Goal: Find specific page/section: Find specific page/section

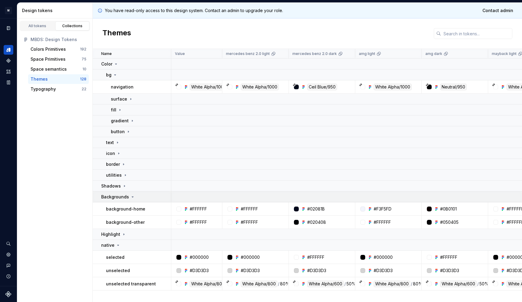
scroll to position [0, 0]
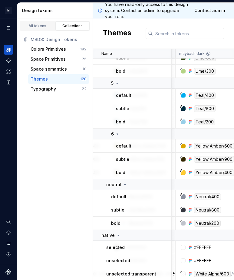
scroll to position [2012, 386]
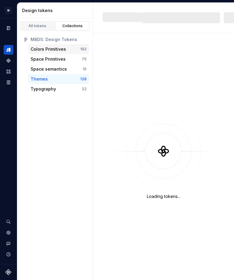
click at [42, 51] on div "Colors Primitives" at bounding box center [48, 49] width 35 height 6
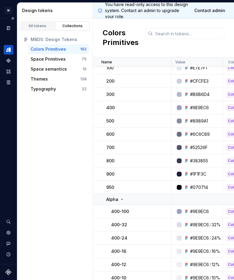
scroll to position [1658, 0]
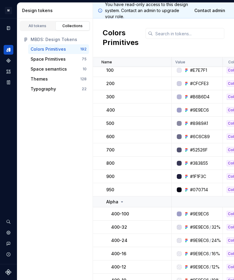
click at [198, 123] on div "#8989A1" at bounding box center [199, 124] width 18 height 6
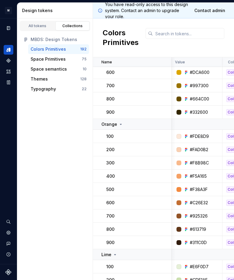
scroll to position [513, 0]
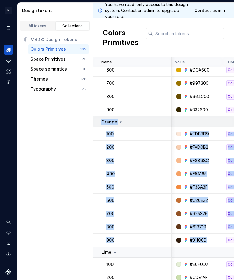
drag, startPoint x: 209, startPoint y: 240, endPoint x: 102, endPoint y: 119, distance: 161.2
copy tbody "Orange 100 #FDE8D9 Colors Primitives None [DATE] 200 #FAD0B2 Colors Primitives …"
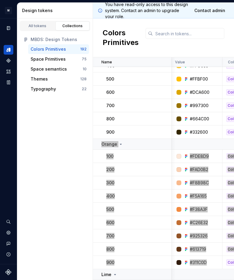
scroll to position [485, 0]
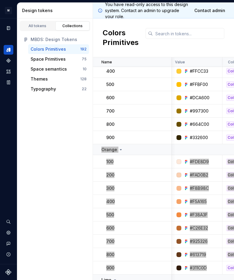
click at [119, 149] on icon at bounding box center [120, 149] width 5 height 5
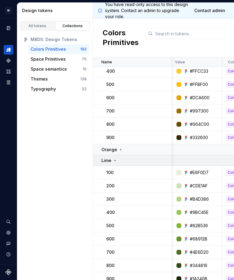
click at [122, 161] on div "Lime" at bounding box center [136, 161] width 70 height 6
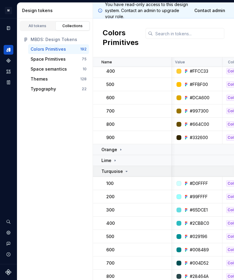
click at [121, 172] on p "Turquoise" at bounding box center [111, 172] width 21 height 6
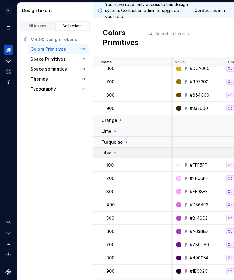
click at [114, 153] on icon at bounding box center [115, 153] width 2 height 1
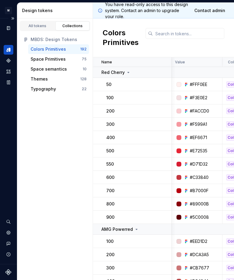
scroll to position [0, 0]
click at [126, 71] on icon at bounding box center [128, 72] width 5 height 5
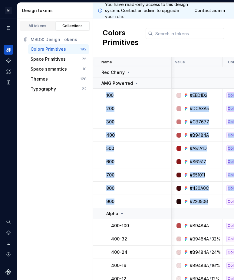
drag, startPoint x: 106, startPoint y: 95, endPoint x: 211, endPoint y: 202, distance: 149.2
copy tbody "100 #EED1D2 Colors Primitives None [DATE] 200 #DCA3A5 Colors Primitives None [D…"
click at [134, 81] on icon at bounding box center [136, 83] width 5 height 5
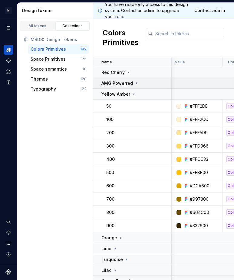
click at [134, 81] on icon at bounding box center [136, 83] width 5 height 5
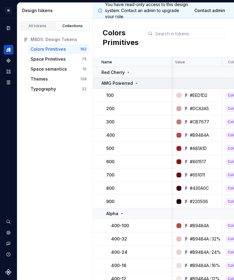
click at [134, 83] on icon at bounding box center [136, 83] width 5 height 5
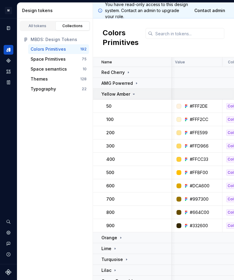
click at [132, 95] on icon at bounding box center [133, 94] width 5 height 5
click at [131, 95] on icon at bounding box center [133, 94] width 5 height 5
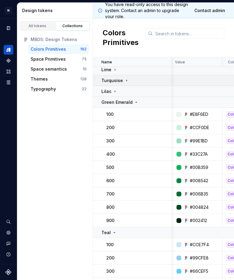
scroll to position [47, 0]
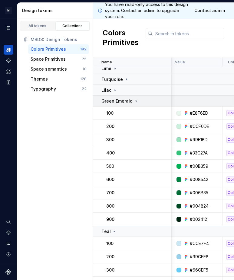
click at [139, 98] on div "Green Emerald" at bounding box center [136, 101] width 70 height 6
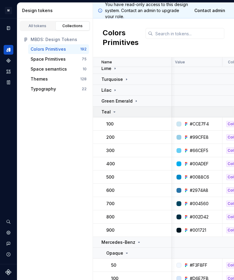
click at [111, 112] on div "Teal" at bounding box center [108, 112] width 15 height 6
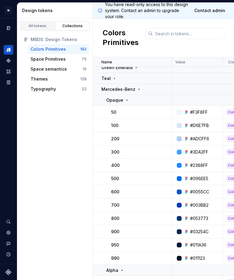
scroll to position [75, 0]
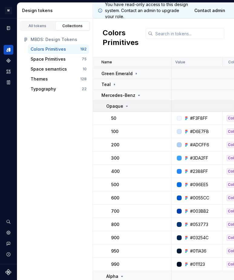
click at [125, 108] on icon at bounding box center [126, 106] width 5 height 5
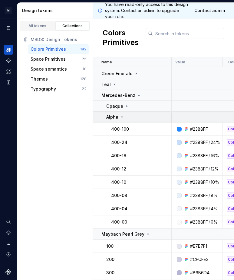
click at [122, 117] on icon at bounding box center [121, 117] width 5 height 5
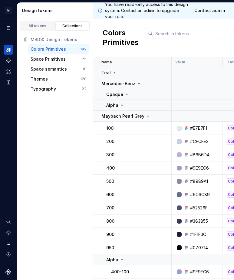
scroll to position [89, 0]
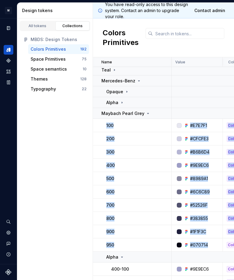
drag, startPoint x: 209, startPoint y: 246, endPoint x: 105, endPoint y: 126, distance: 158.6
copy tbody "100 #E7E7F1 Colors Primitives None [DATE] 200 #CFCFE3 Colors Primitives None [D…"
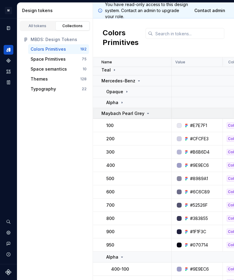
click at [146, 113] on icon at bounding box center [147, 113] width 5 height 5
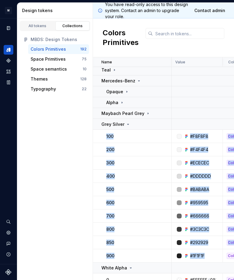
drag, startPoint x: 211, startPoint y: 256, endPoint x: 105, endPoint y: 136, distance: 159.8
copy tbody "100 #F8F8F8 Colors Primitives None [DATE] 200 #F4F4F4 Colors Primitives None [D…"
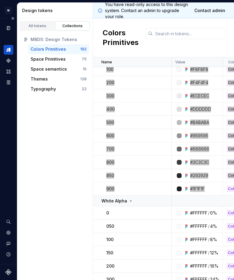
scroll to position [143, 0]
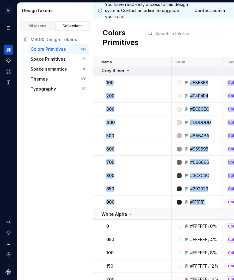
click at [126, 71] on icon at bounding box center [127, 70] width 5 height 5
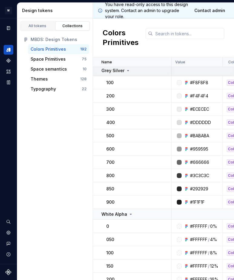
click at [126, 71] on icon at bounding box center [127, 70] width 5 height 5
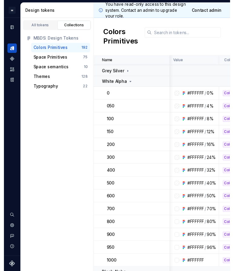
scroll to position [139, 0]
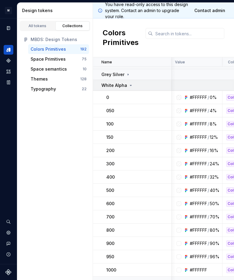
click at [129, 84] on icon at bounding box center [130, 85] width 5 height 5
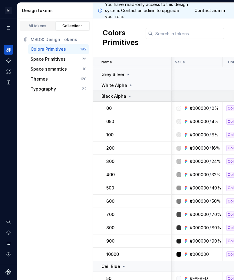
click at [128, 97] on icon at bounding box center [129, 96] width 5 height 5
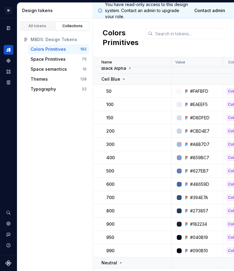
scroll to position [154, 0]
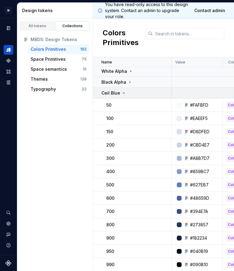
click at [123, 93] on icon at bounding box center [124, 93] width 2 height 1
click at [122, 88] on td "Black Alpha" at bounding box center [132, 82] width 79 height 11
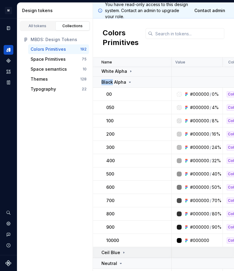
scroll to position [138, 0]
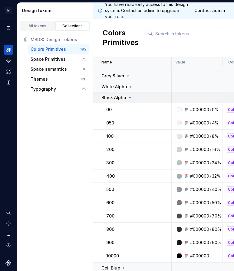
click at [131, 99] on icon at bounding box center [129, 97] width 5 height 5
